Goal: Check status

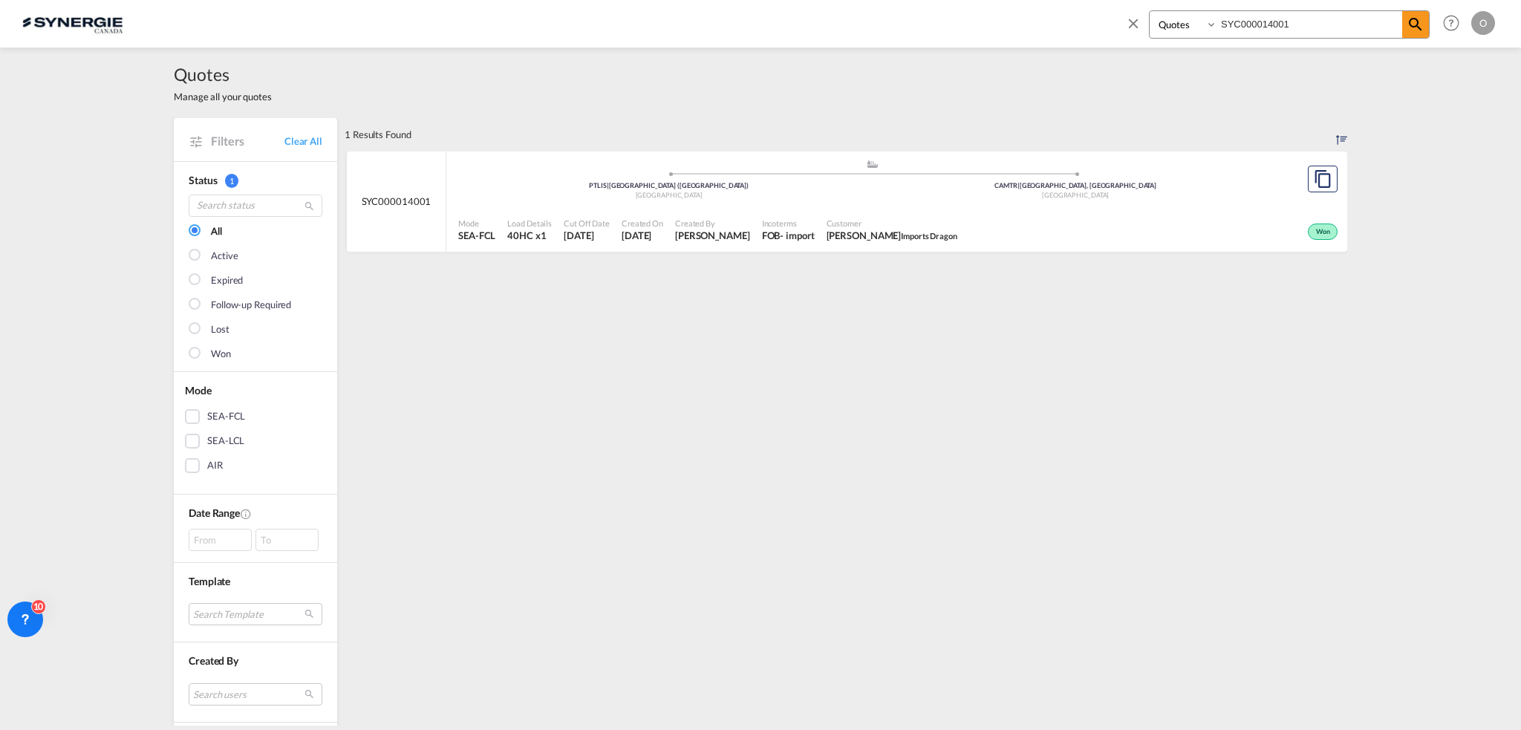
select select "Quotes"
drag, startPoint x: 1302, startPoint y: 19, endPoint x: 984, endPoint y: 24, distance: 318.6
click at [984, 24] on div "Bookings Quotes Enquiries SYC000014001 Help Resources Product Release O My Prof…" at bounding box center [760, 23] width 1476 height 46
paste input "127"
click at [959, 226] on span "Customer" at bounding box center [917, 223] width 177 height 11
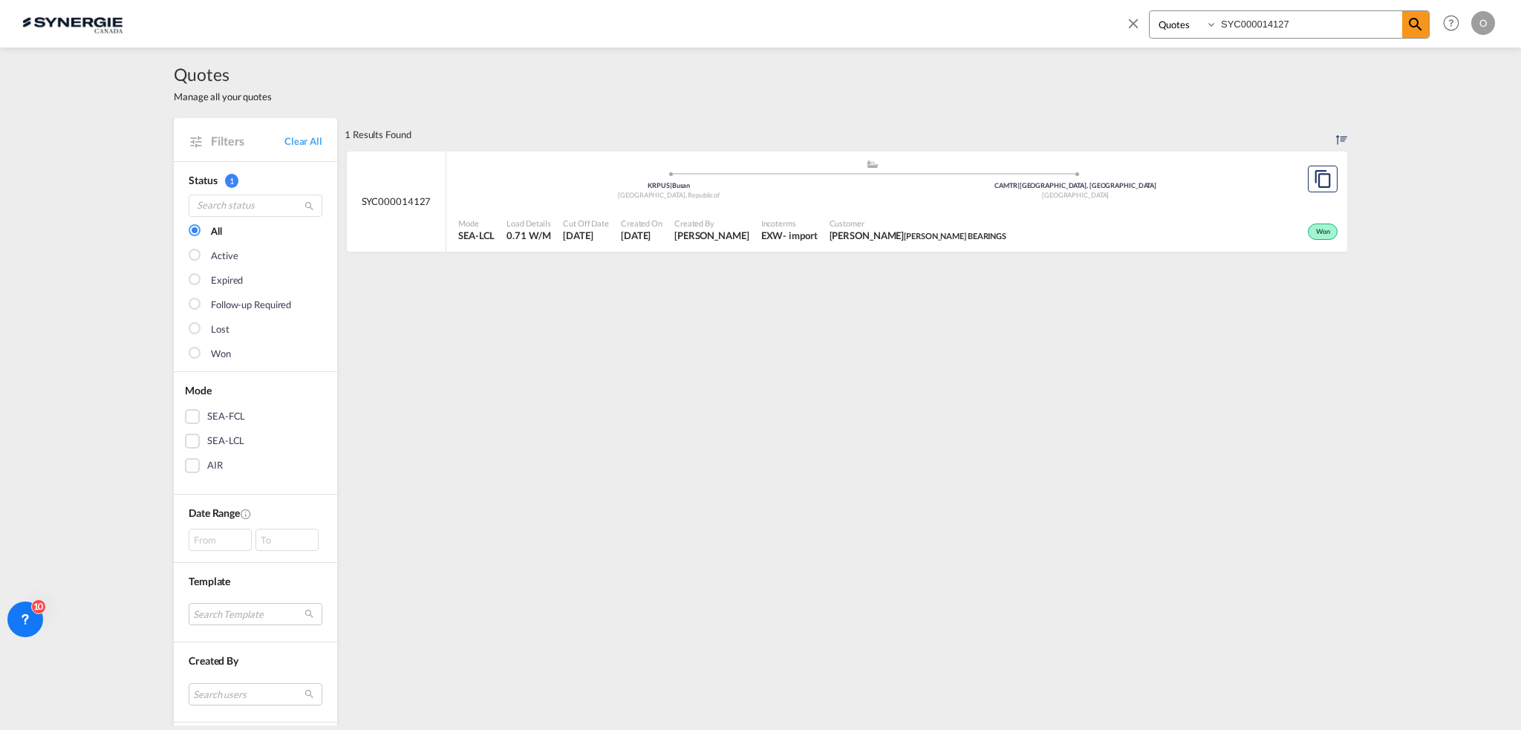
drag, startPoint x: 1324, startPoint y: 26, endPoint x: 830, endPoint y: 27, distance: 493.8
click at [830, 29] on div "Bookings Quotes Enquiries SYC000014127 Help Resources Product Release O My Prof…" at bounding box center [760, 23] width 1476 height 46
paste input "11"
type input "SYC000014111"
click at [813, 221] on span "Incoterms" at bounding box center [789, 223] width 56 height 11
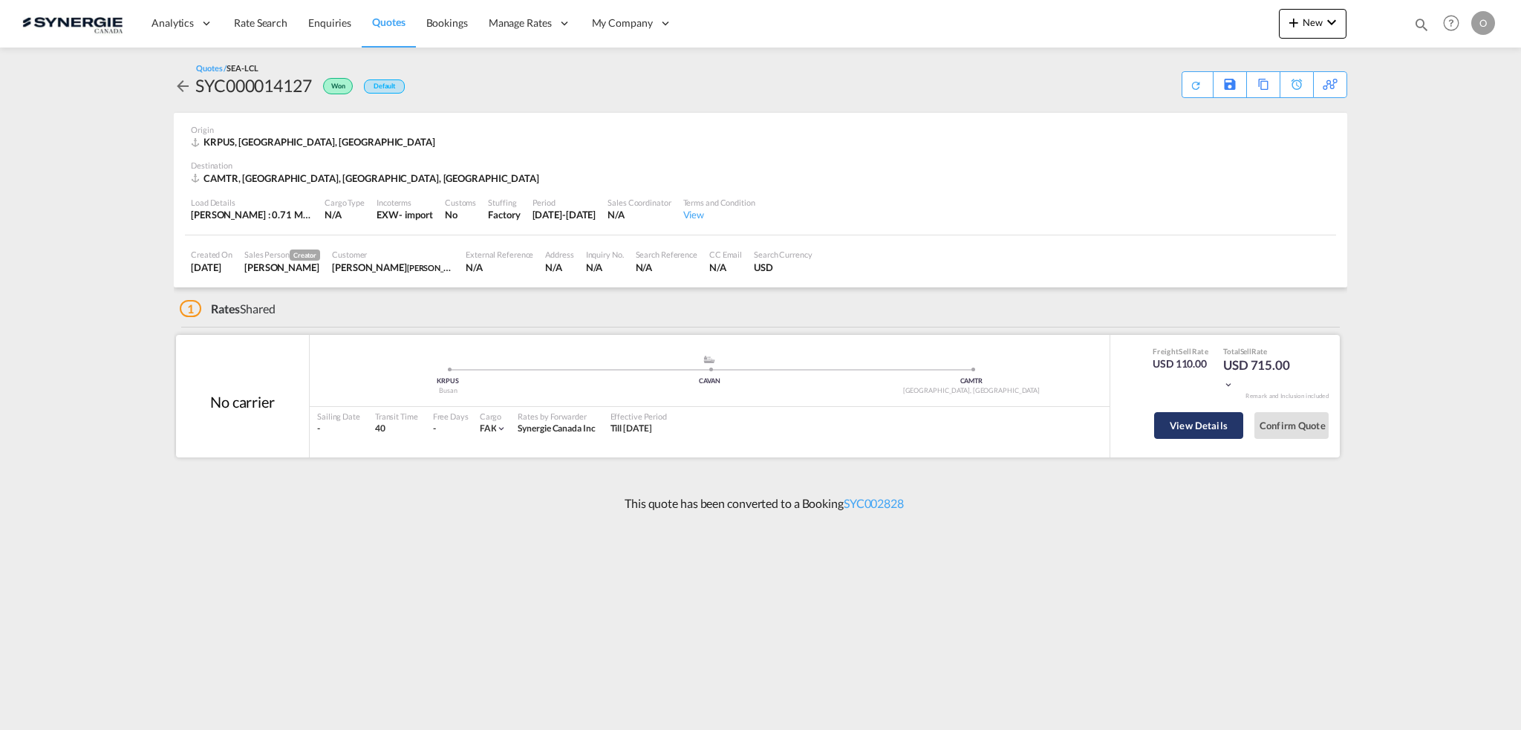
click at [1205, 430] on button "View Details" at bounding box center [1198, 425] width 89 height 27
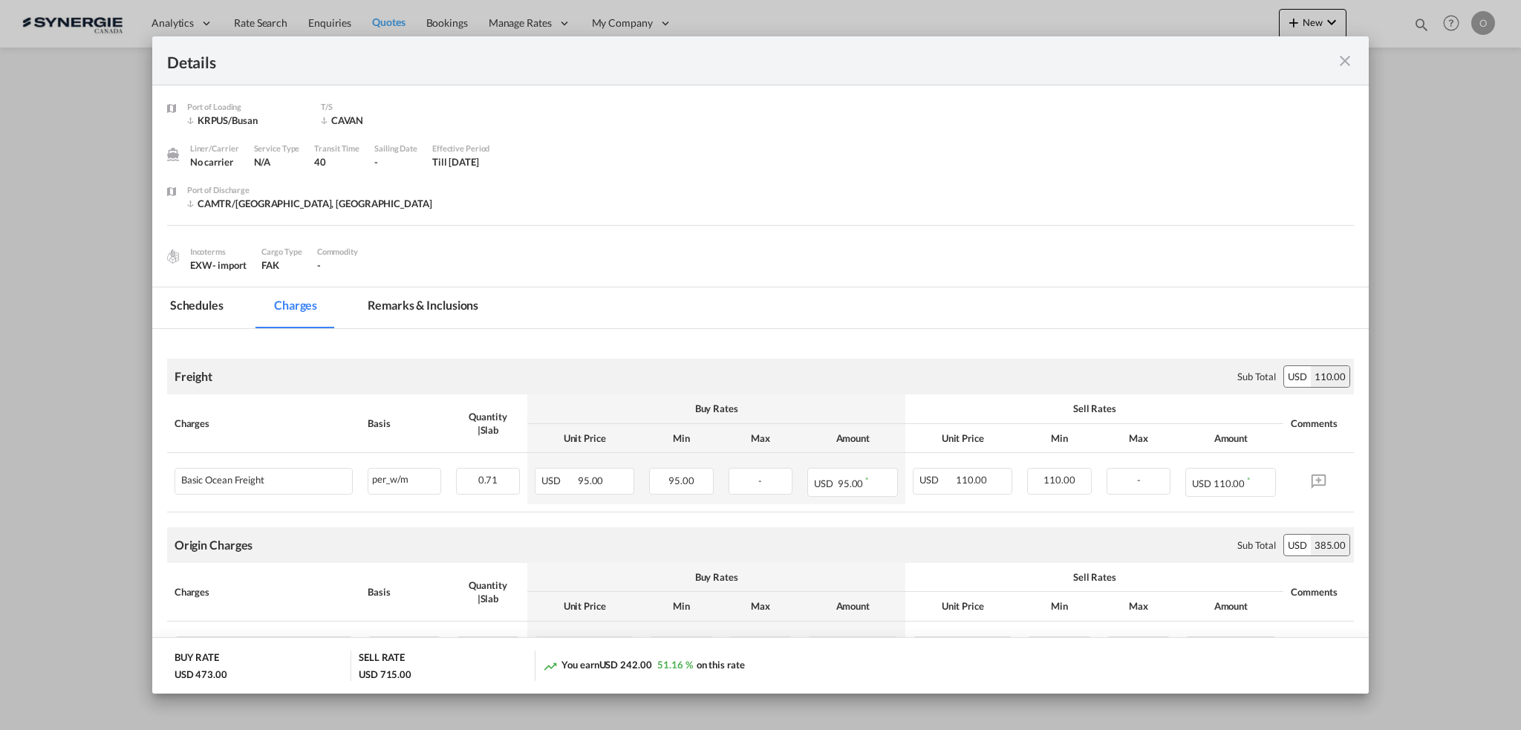
click at [428, 308] on md-tab-item "Remarks & Inclusions" at bounding box center [423, 307] width 146 height 41
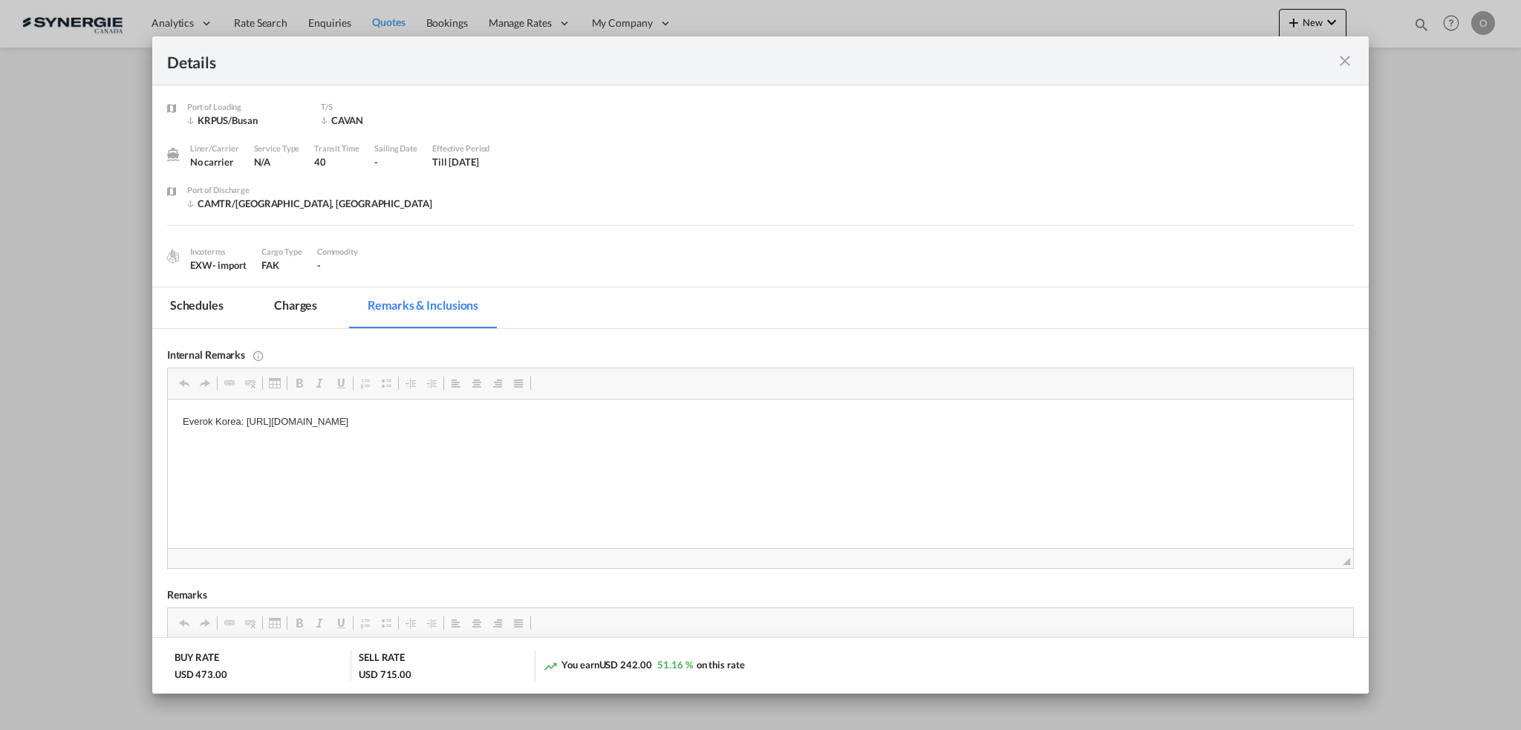
drag, startPoint x: 247, startPoint y: 422, endPoint x: 635, endPoint y: 420, distance: 387.6
click at [635, 420] on p "Everok Korea: https://app.frontapp.com/open/cnv_q6pcxxr?key=SIYE89DZsGGXGl-MKI8…" at bounding box center [759, 422] width 1155 height 16
copy p "https://app.frontapp.com/open/cnv_q6pcxxr?key=SIYE89DZsGGXGl-MKI82LajcoysE9TPY"
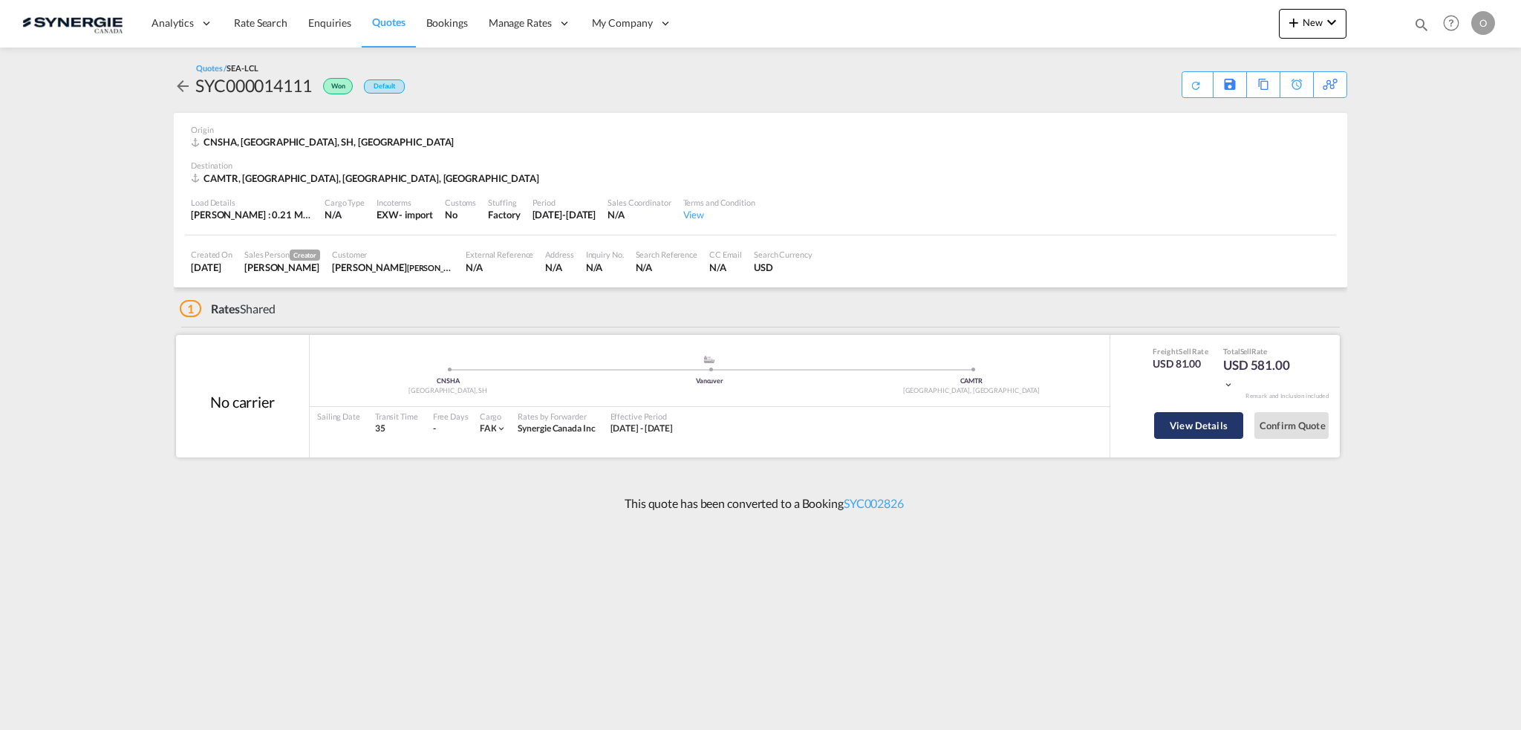
click at [1223, 423] on button "View Details" at bounding box center [1198, 425] width 89 height 27
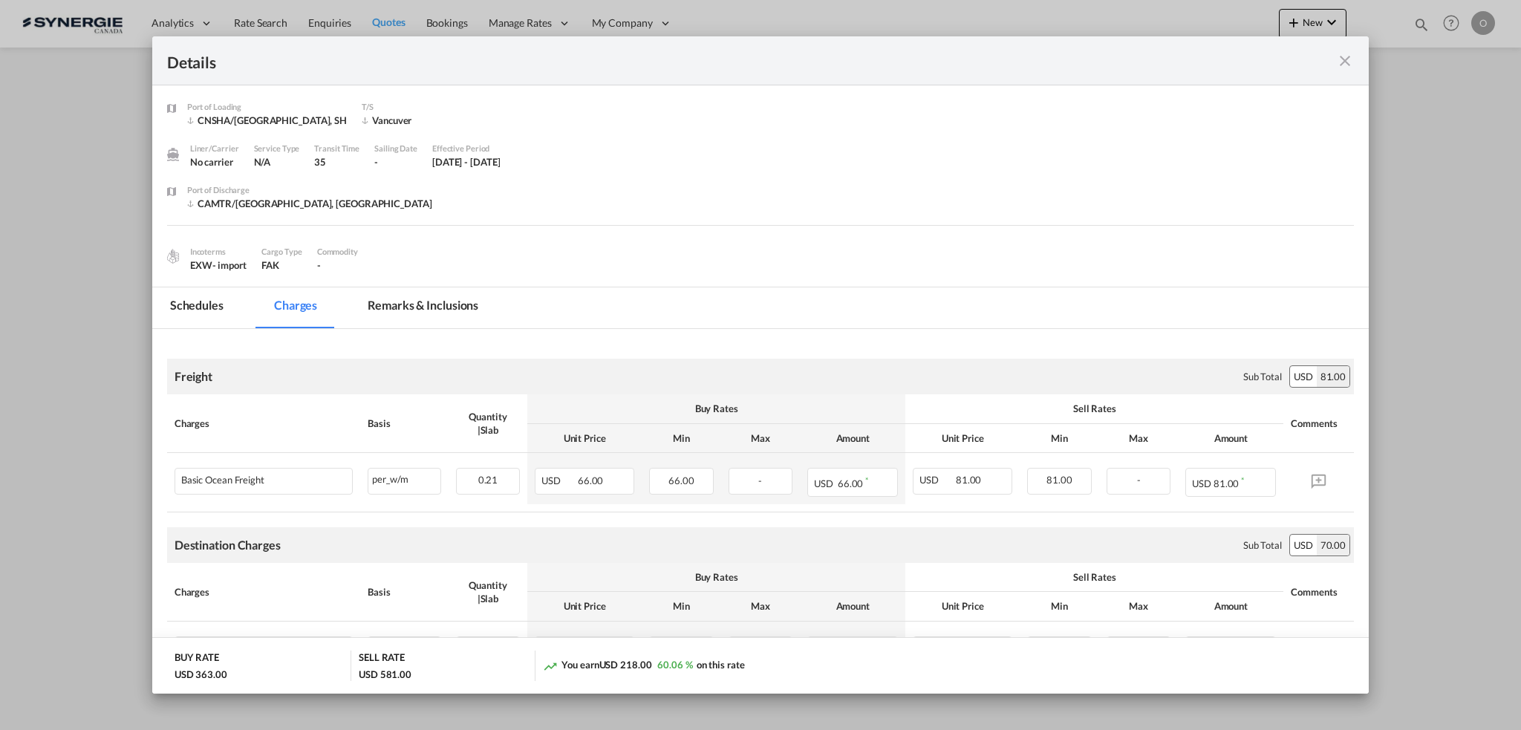
click at [422, 305] on md-tab-item "Remarks & Inclusions" at bounding box center [423, 307] width 146 height 41
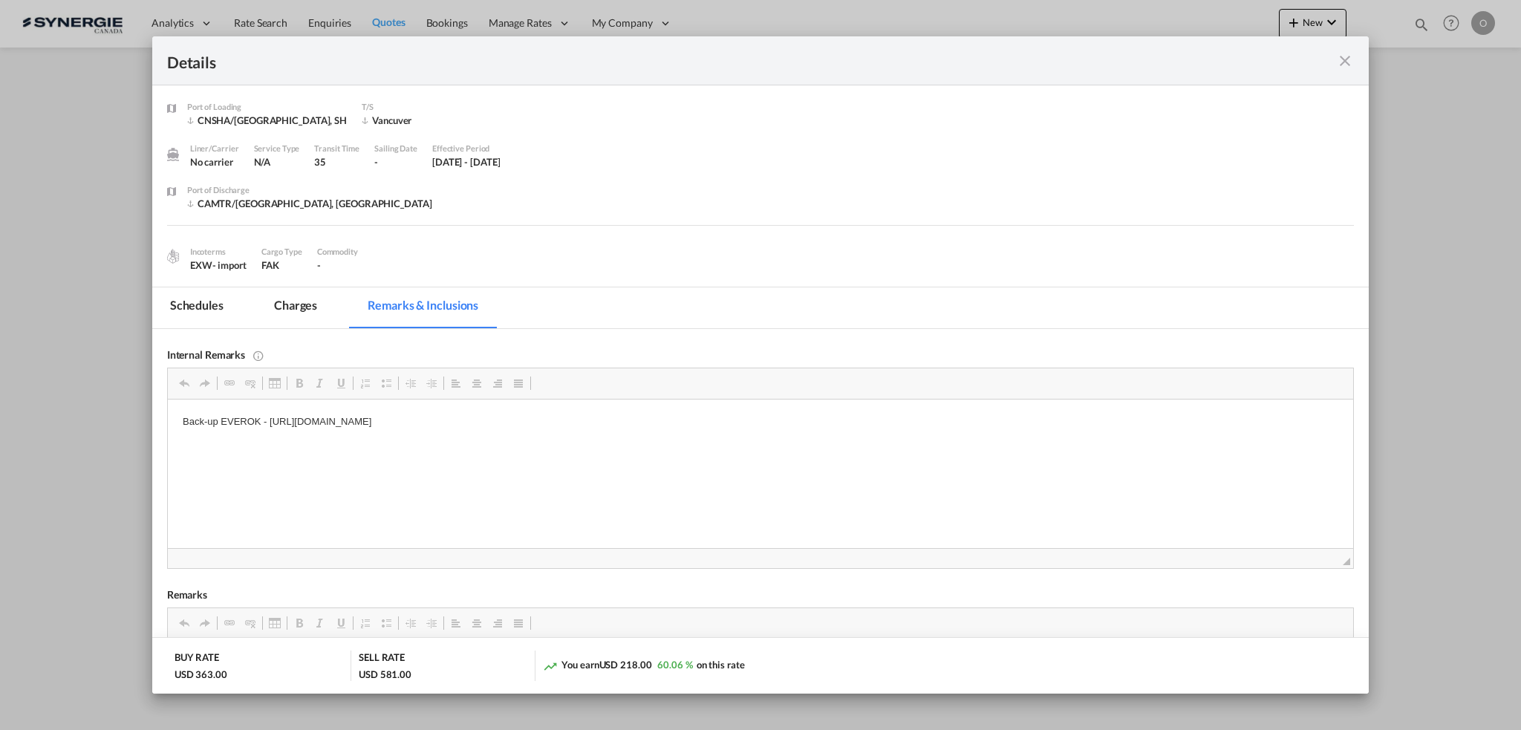
drag, startPoint x: 274, startPoint y: 423, endPoint x: 282, endPoint y: 423, distance: 8.2
drag, startPoint x: 268, startPoint y: 421, endPoint x: 689, endPoint y: 420, distance: 421.0
click at [689, 420] on p "Back-up EVEROK - https://app.frontapp.com/open/cnv_q6q0lvz?key=Yw0KutWFMeLHCbt3…" at bounding box center [759, 422] width 1155 height 16
copy p "https://app.frontapp.com/open/cnv_q6q0lvz?key=Yw0KutWFMeLHCbt371ewLFEET2oQmvOk"
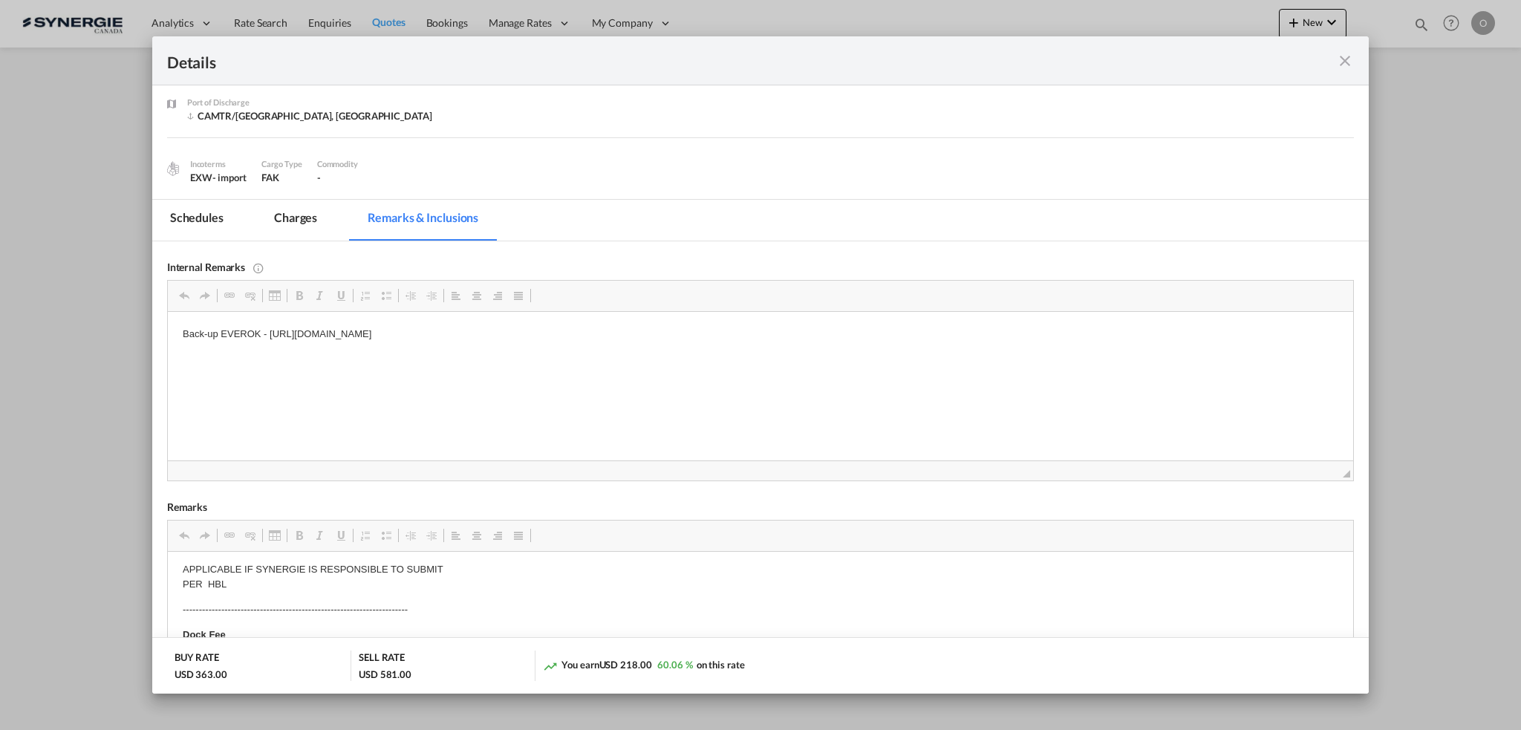
scroll to position [74, 0]
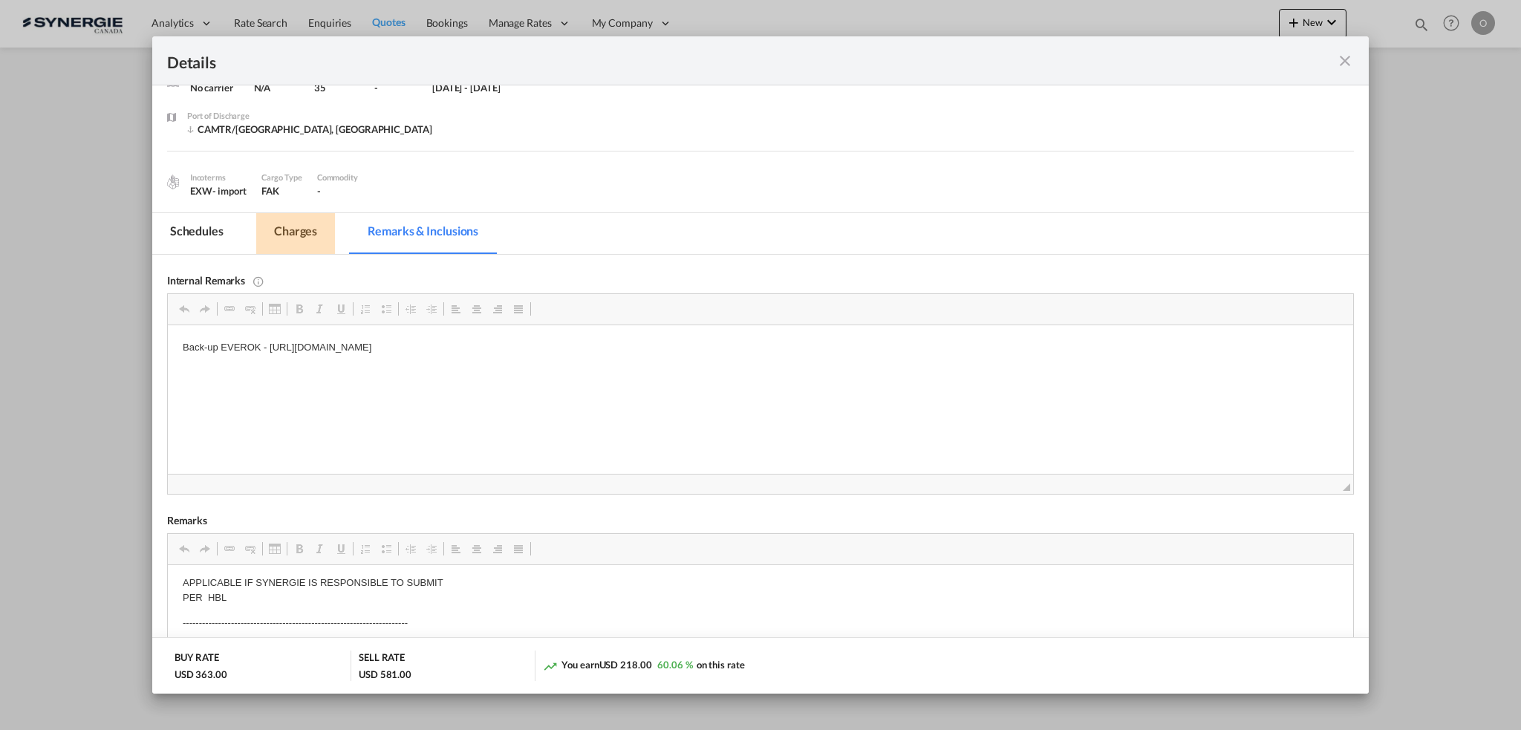
click at [297, 226] on md-tab-item "Charges" at bounding box center [295, 233] width 79 height 41
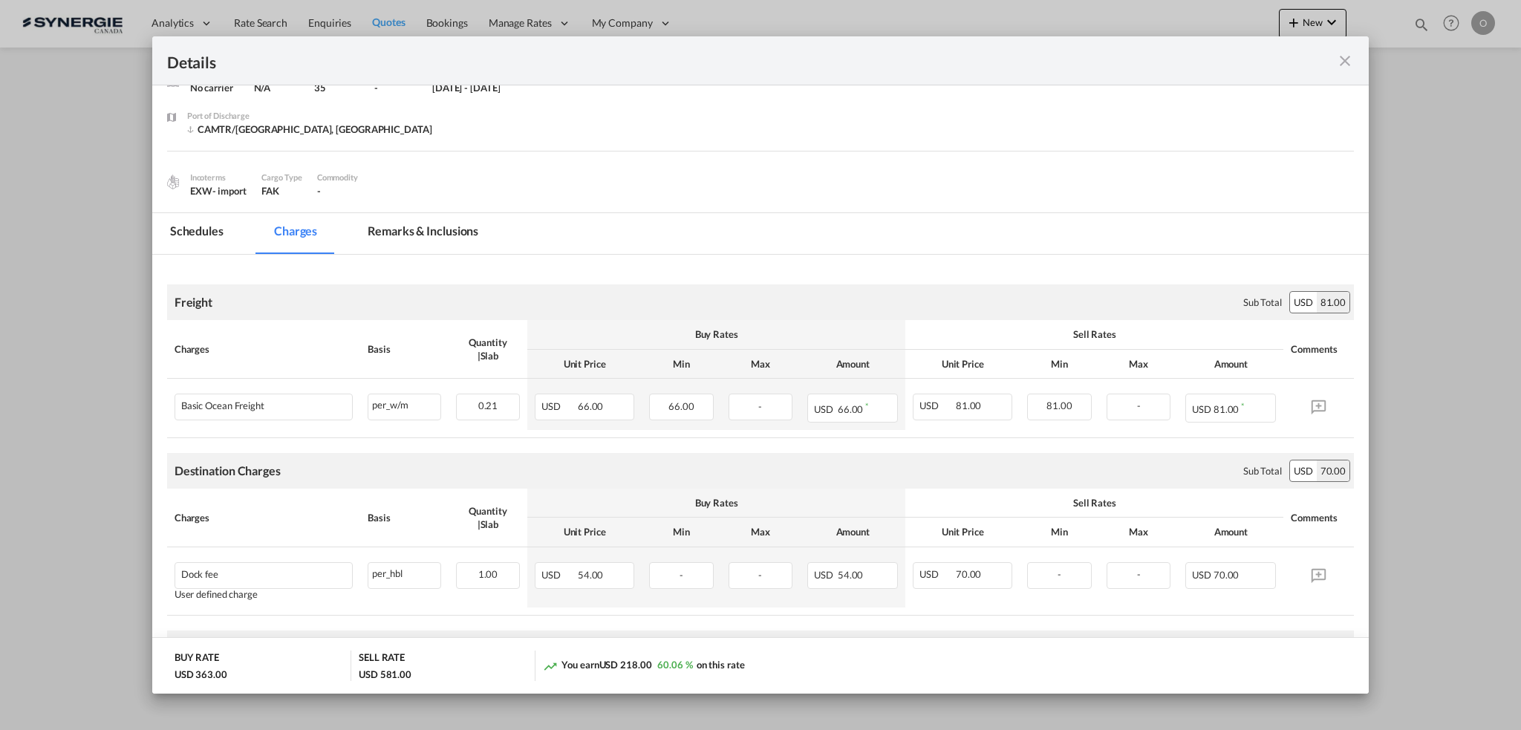
click at [1350, 63] on md-icon "icon-close fg-AAA8AD m-0 cursor" at bounding box center [1345, 61] width 18 height 18
